Goal: Submit feedback/report problem: Complete application form

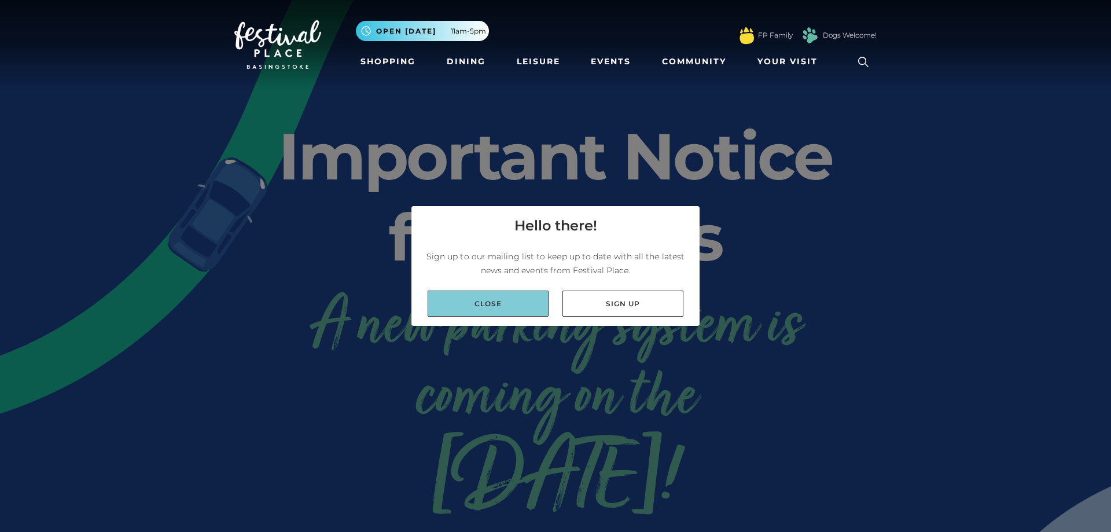
click at [511, 303] on link "Close" at bounding box center [488, 303] width 121 height 26
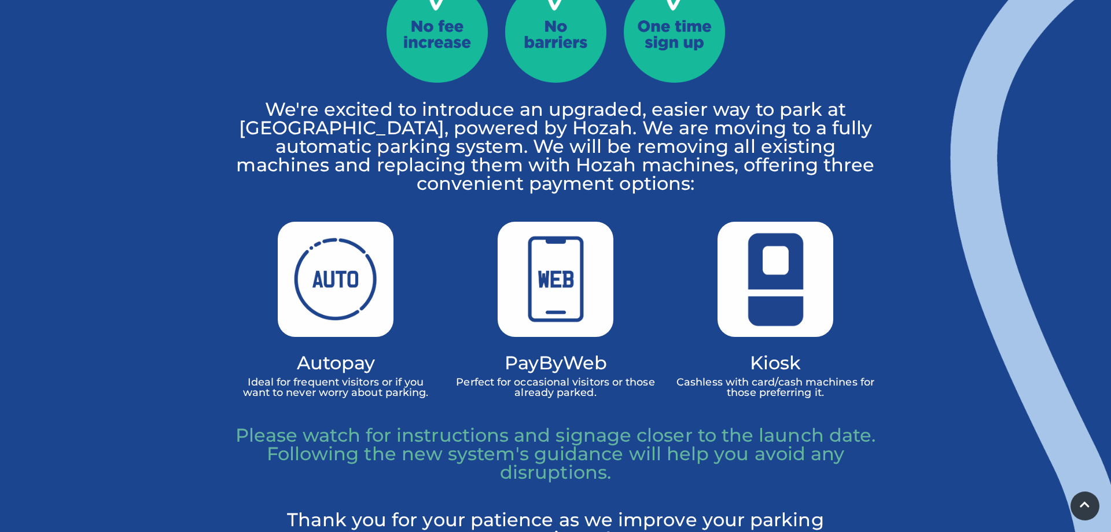
drag, startPoint x: 385, startPoint y: 87, endPoint x: 322, endPoint y: 170, distance: 104.0
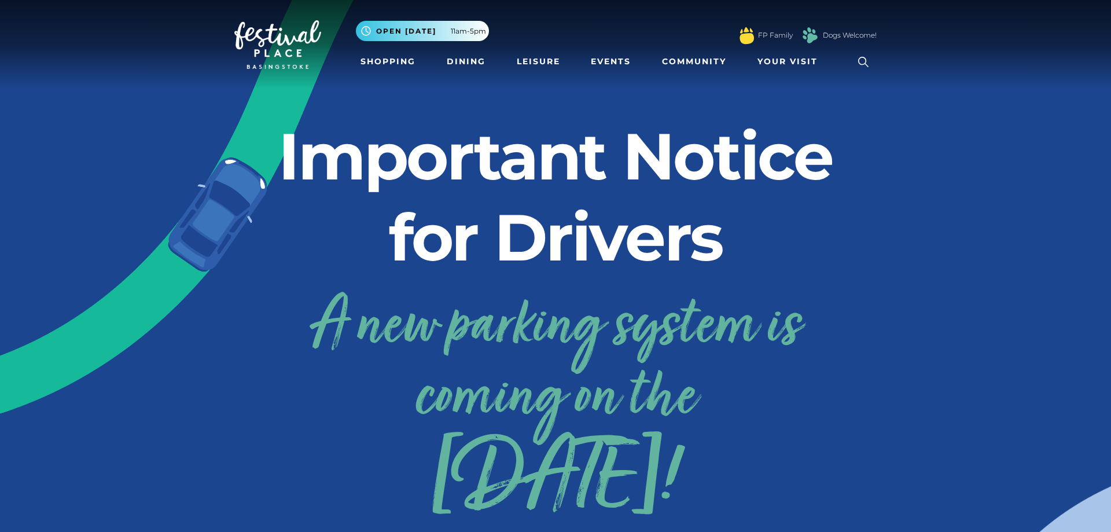
drag, startPoint x: 200, startPoint y: 182, endPoint x: 216, endPoint y: -26, distance: 208.4
click at [814, 64] on span "Your Visit" at bounding box center [787, 62] width 60 height 12
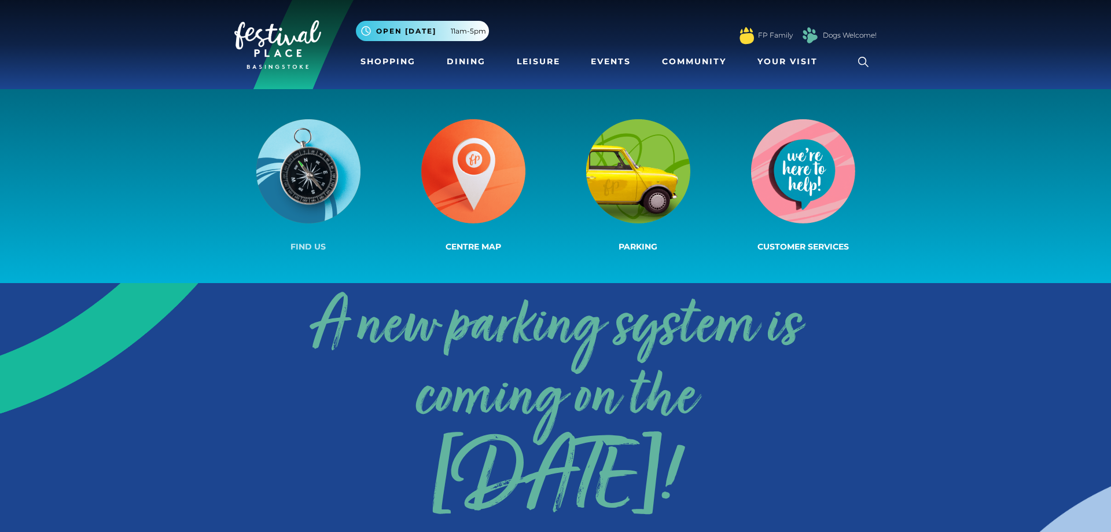
click at [319, 204] on img at bounding box center [308, 171] width 104 height 104
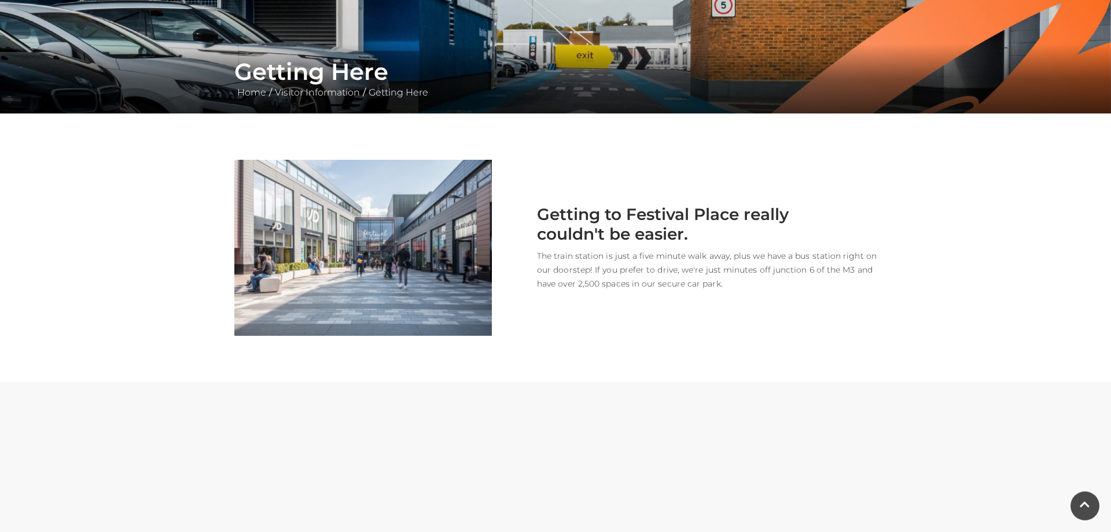
drag, startPoint x: 168, startPoint y: 376, endPoint x: 159, endPoint y: 410, distance: 35.0
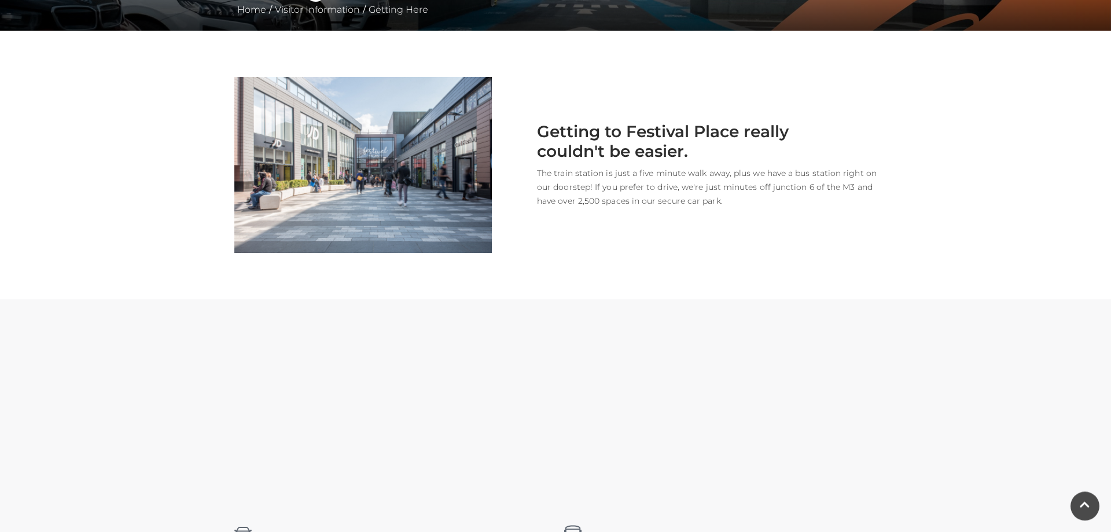
scroll to position [281, 0]
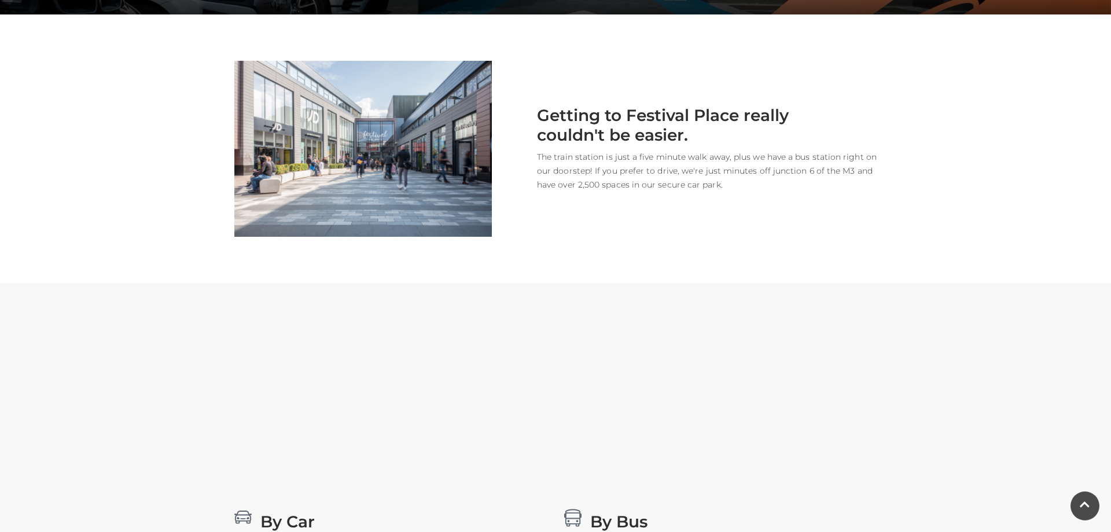
drag, startPoint x: 628, startPoint y: 355, endPoint x: 632, endPoint y: 378, distance: 23.5
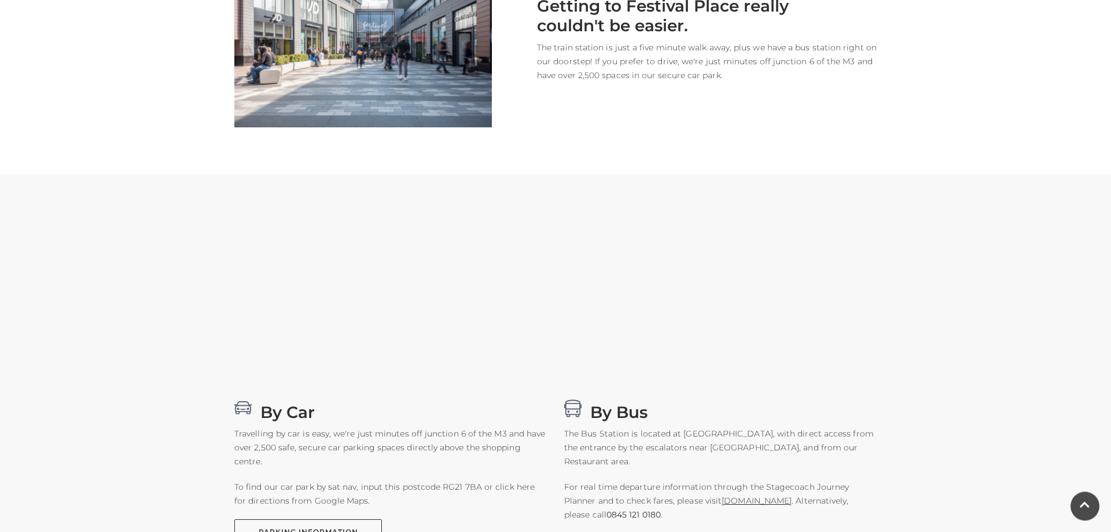
drag, startPoint x: 604, startPoint y: 204, endPoint x: 616, endPoint y: 178, distance: 28.0
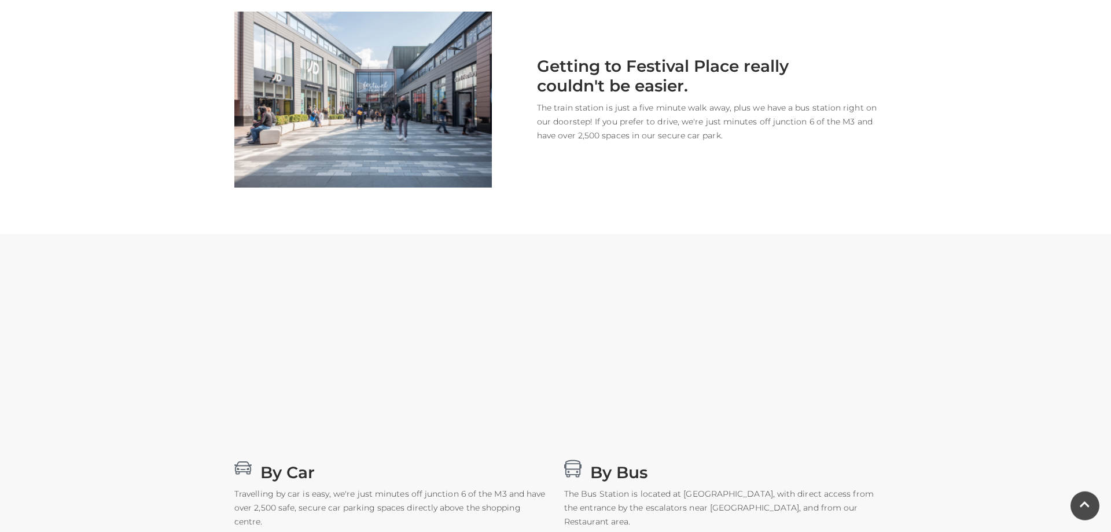
scroll to position [0, 0]
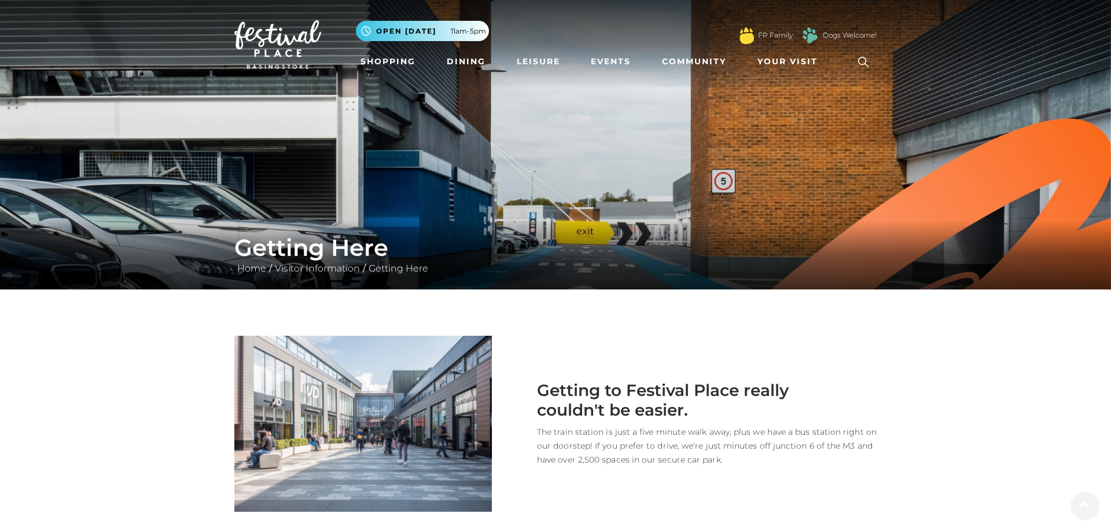
drag, startPoint x: 551, startPoint y: 441, endPoint x: 562, endPoint y: 272, distance: 169.3
click at [673, 61] on link "Community" at bounding box center [693, 61] width 73 height 21
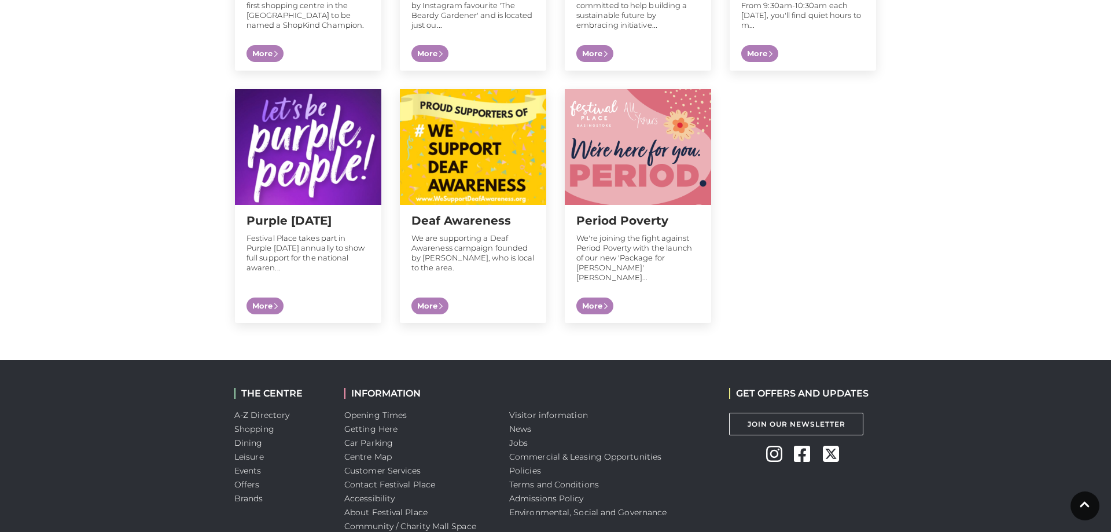
scroll to position [1202, 0]
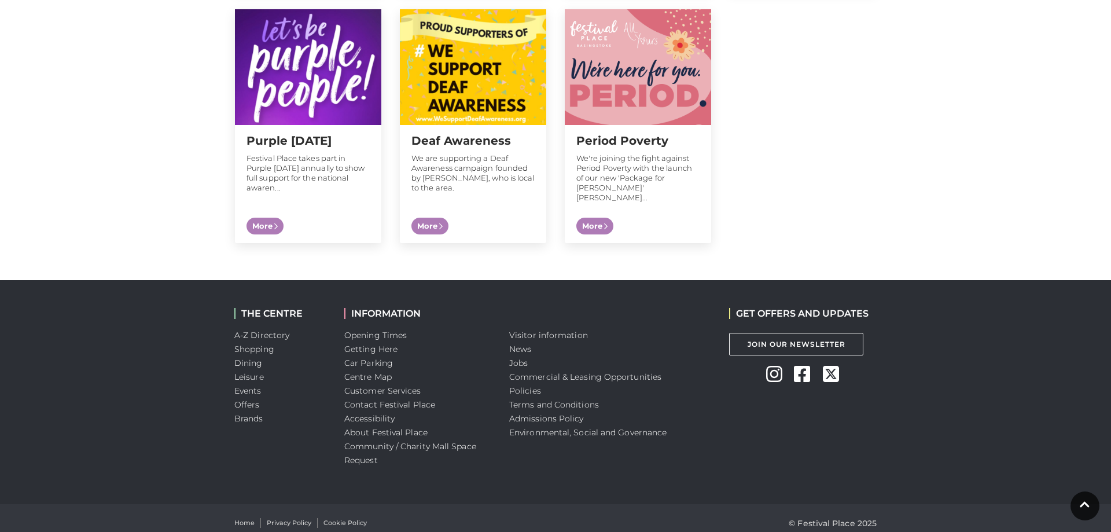
drag, startPoint x: 947, startPoint y: 305, endPoint x: 898, endPoint y: 408, distance: 114.4
click at [416, 399] on link "Contact Festival Place" at bounding box center [389, 404] width 91 height 10
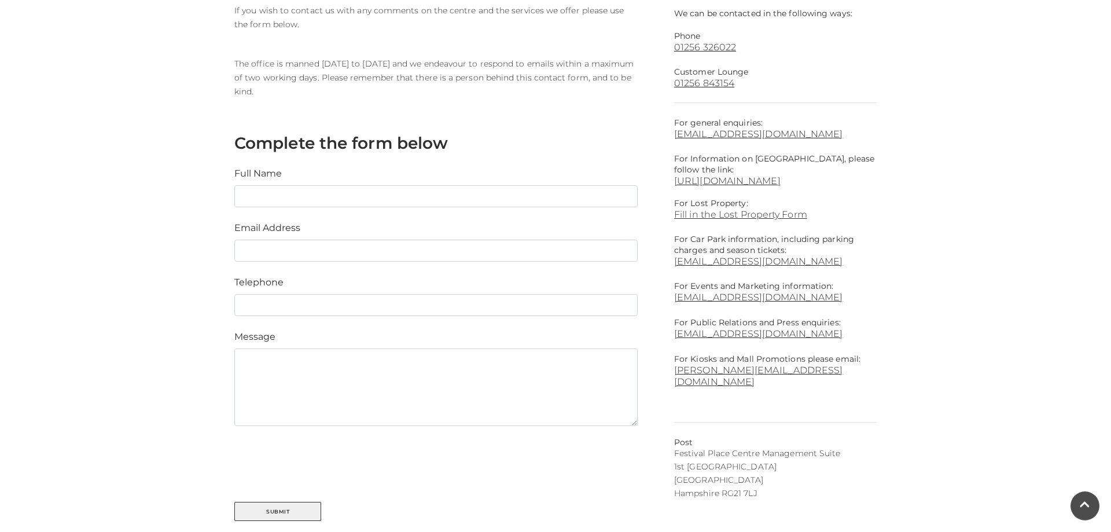
scroll to position [446, 0]
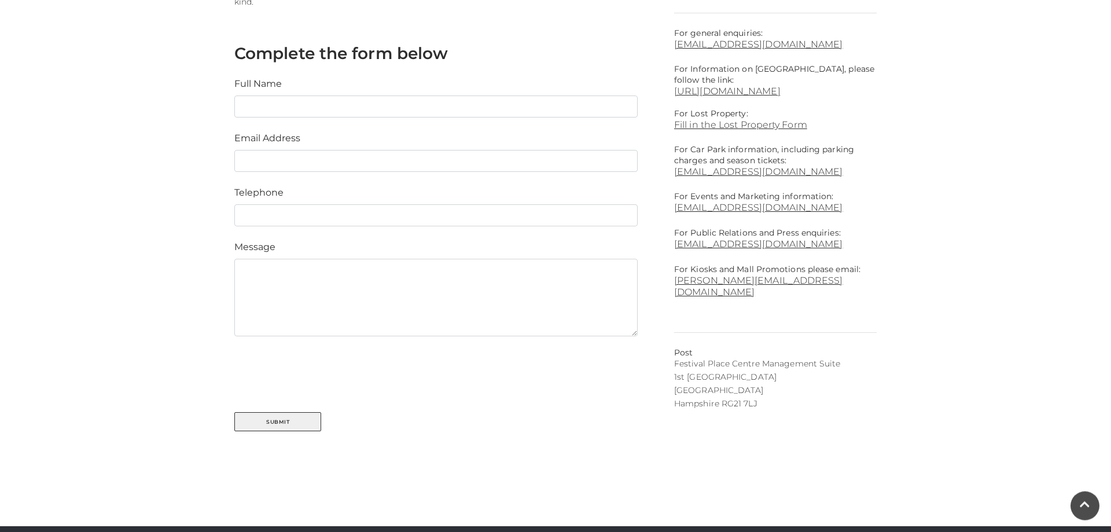
drag, startPoint x: 149, startPoint y: 337, endPoint x: 142, endPoint y: 382, distance: 45.6
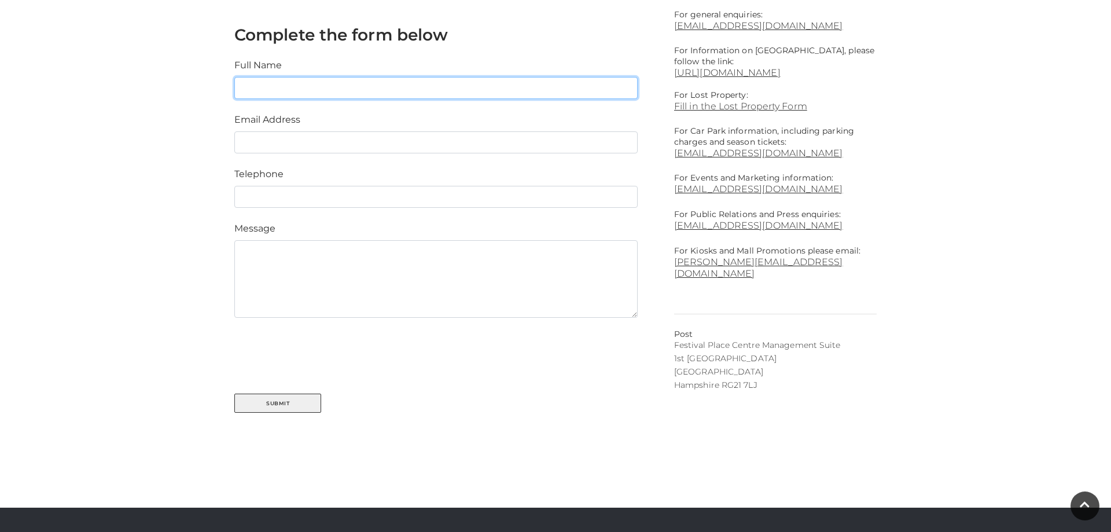
click at [271, 96] on input "text" at bounding box center [435, 88] width 403 height 22
click at [275, 91] on input "text" at bounding box center [435, 88] width 403 height 22
type input "Peter Gatrell"
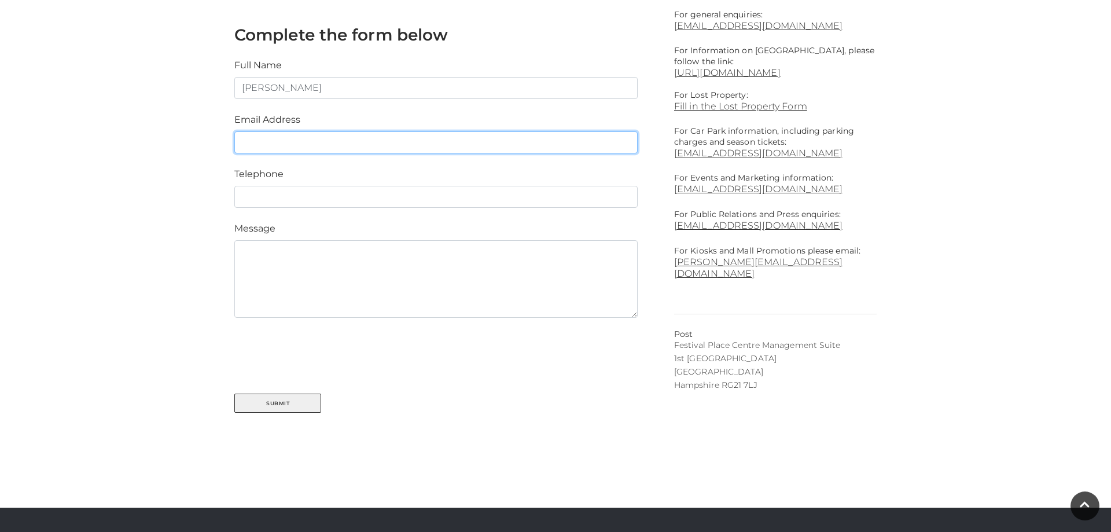
type input "basingstoke@therockproject.com"
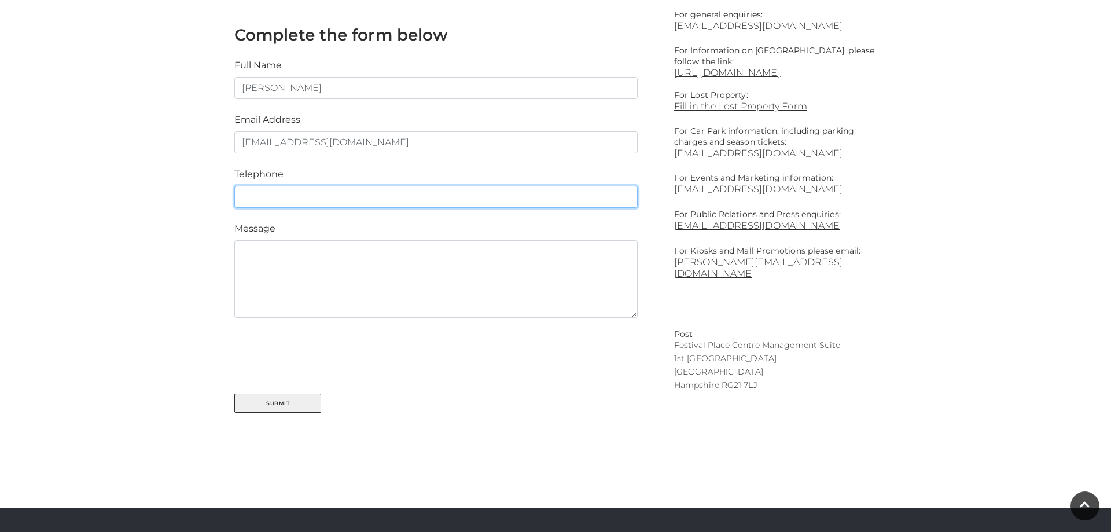
type input "07835759374"
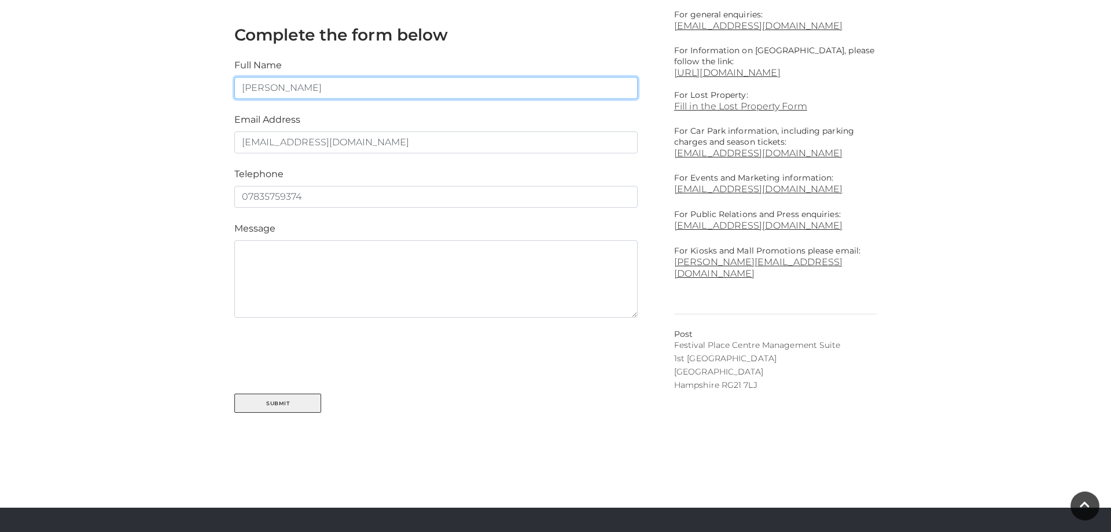
drag, startPoint x: 342, startPoint y: 86, endPoint x: 93, endPoint y: 50, distance: 251.2
click at [234, 77] on input "Peter Gatrell" at bounding box center [435, 88] width 403 height 22
type input "Josie Woolford"
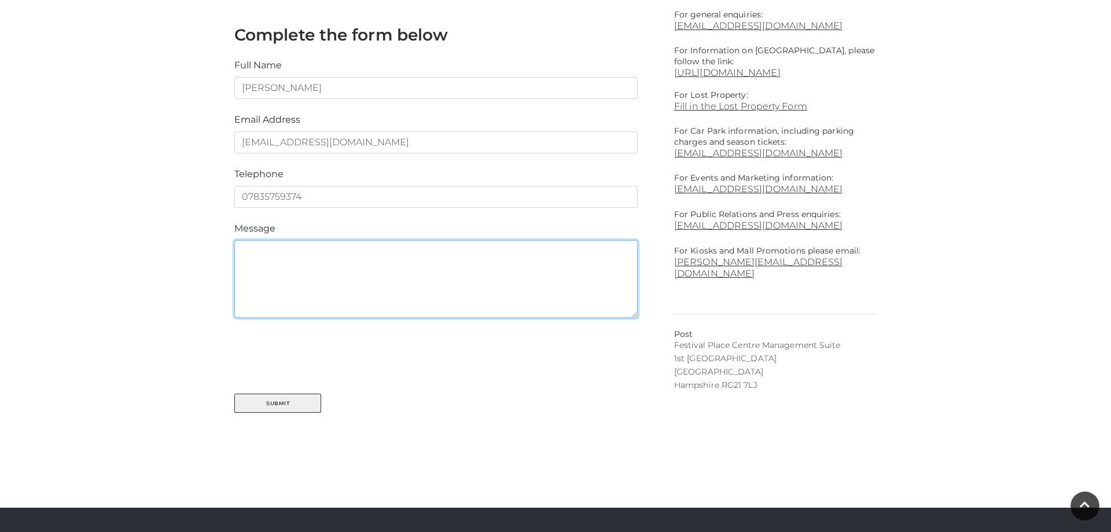
click at [336, 266] on textarea at bounding box center [435, 279] width 403 height 78
type textarea "Myself and my P"
drag, startPoint x: 378, startPoint y: 252, endPoint x: 91, endPoint y: 229, distance: 287.3
click at [234, 240] on textarea "Myself and my P" at bounding box center [435, 279] width 403 height 78
paste textarea "Hi, Myself and my partnet and opening a rock school for kids and would like to …"
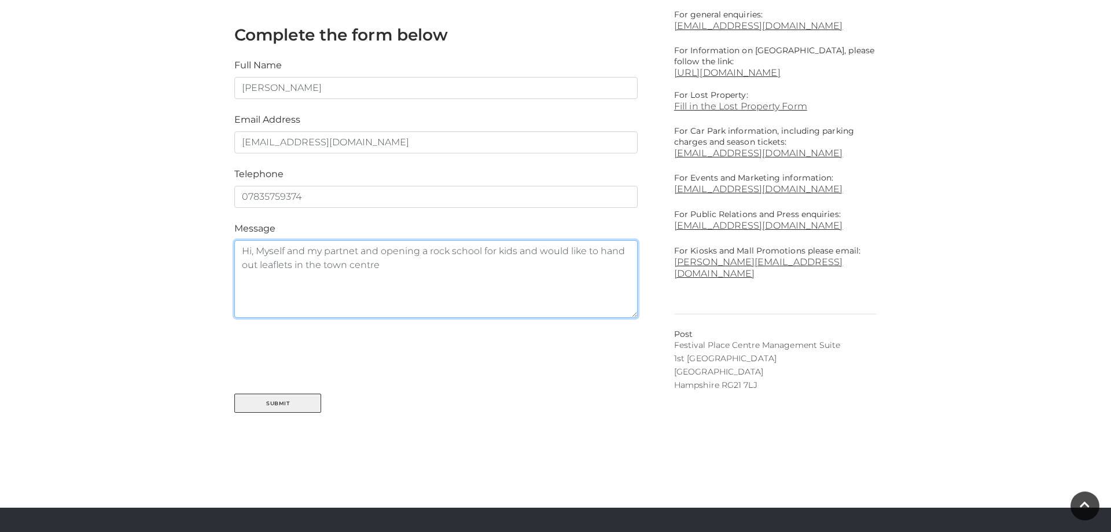
type textarea "Hi, Myself and my partnet and opening a rock school for kids and would like to …"
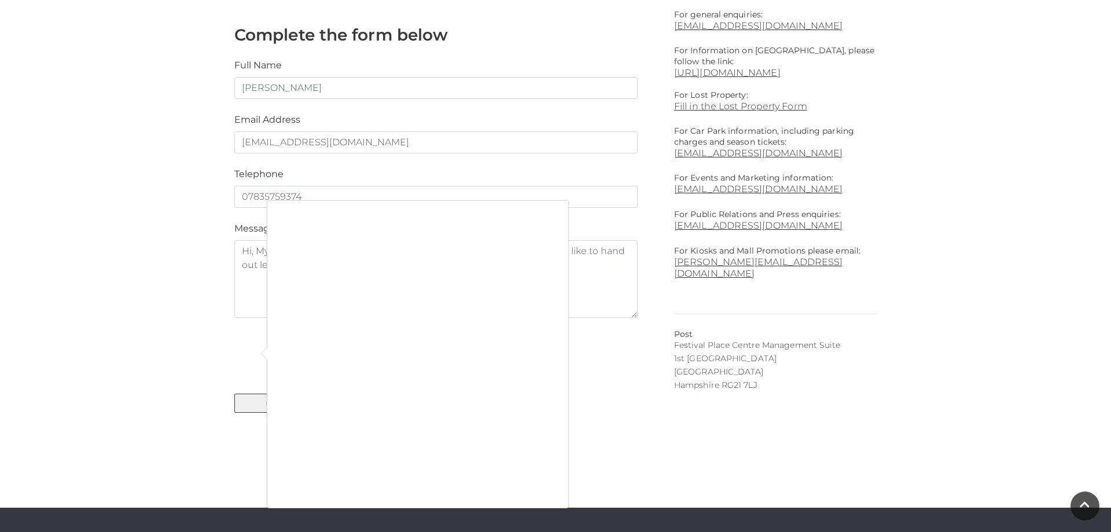
click at [253, 356] on div at bounding box center [555, 266] width 1111 height 532
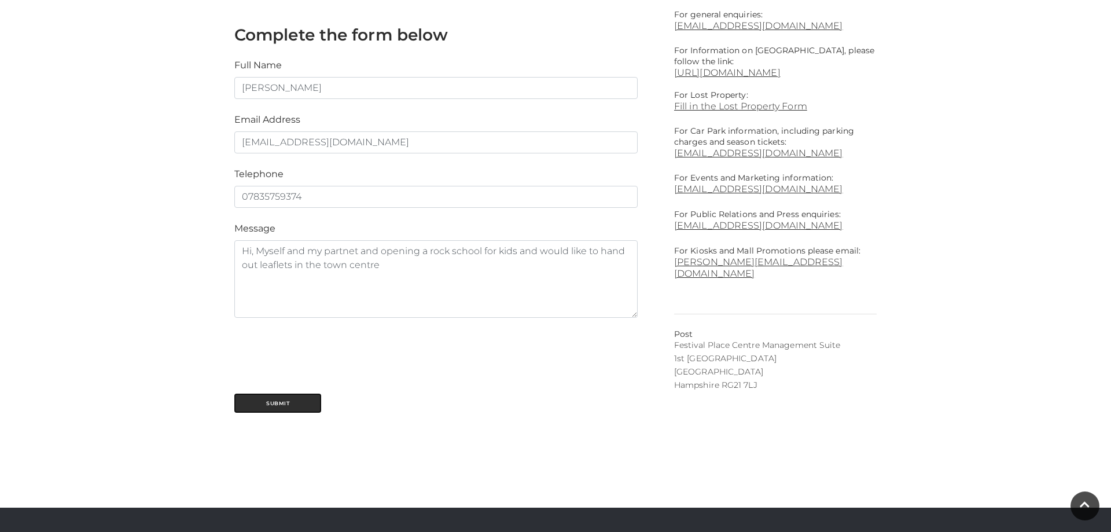
click at [285, 403] on button "Submit" at bounding box center [277, 402] width 87 height 19
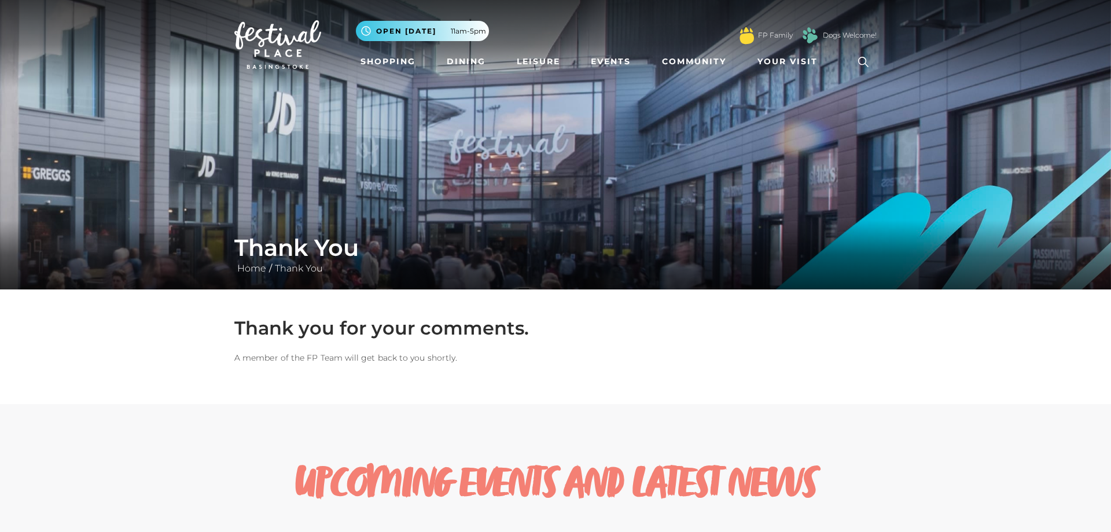
drag, startPoint x: 227, startPoint y: 358, endPoint x: 161, endPoint y: 128, distance: 238.8
drag, startPoint x: 508, startPoint y: 245, endPoint x: 578, endPoint y: 25, distance: 230.7
click at [790, 71] on link "Your Visit" at bounding box center [790, 61] width 75 height 21
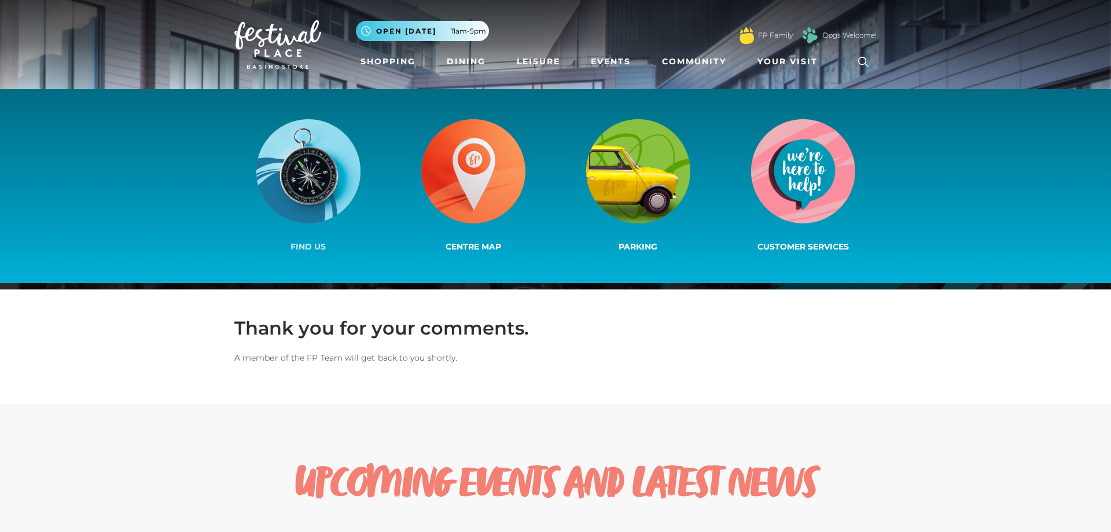
click at [333, 180] on img at bounding box center [308, 171] width 104 height 104
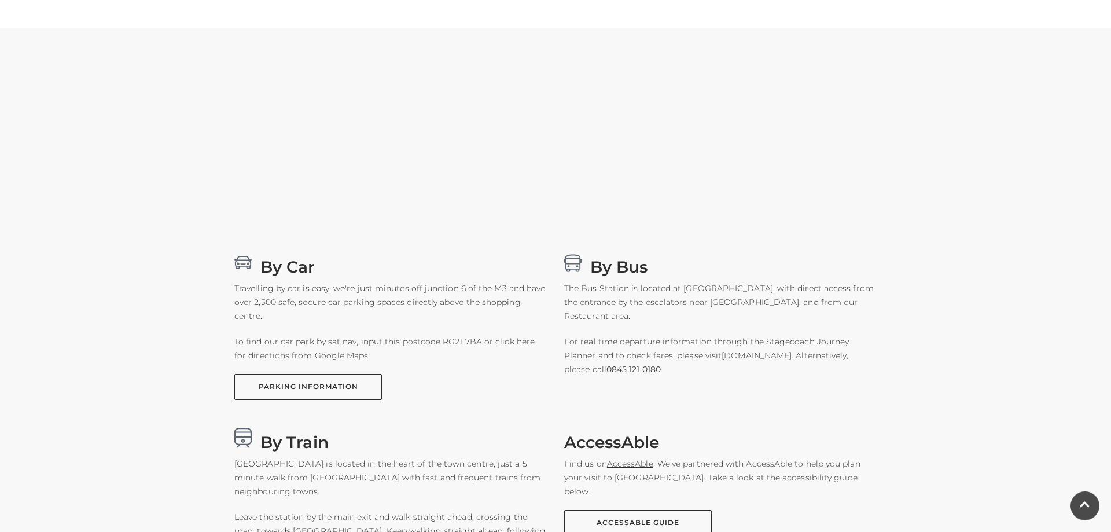
scroll to position [426, 0]
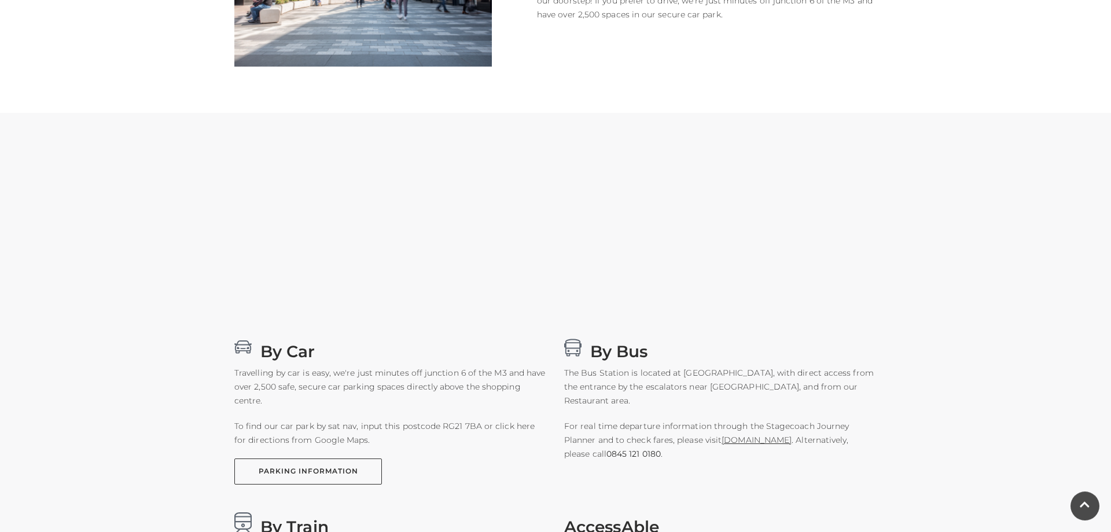
drag, startPoint x: 0, startPoint y: 0, endPoint x: 647, endPoint y: 303, distance: 714.3
